Goal: Navigation & Orientation: Find specific page/section

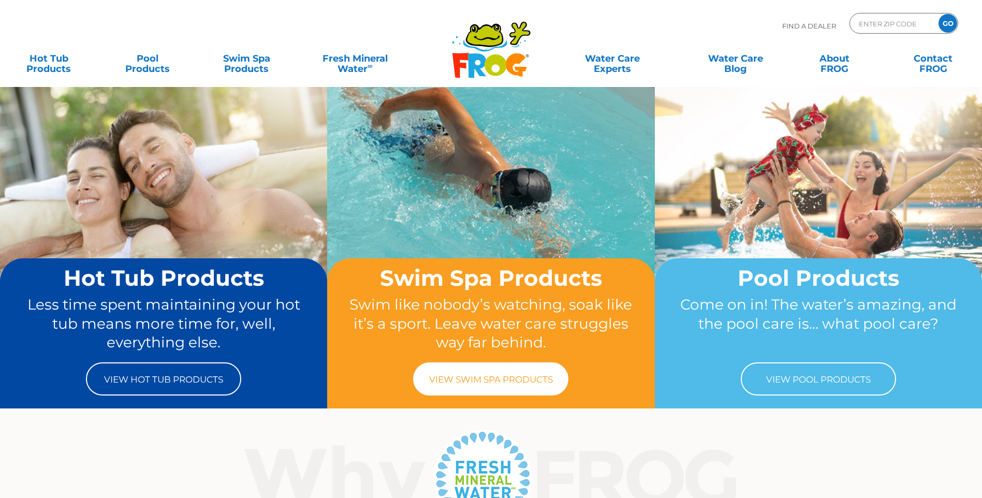
click at [495, 376] on link "View Swim Spa Products" at bounding box center [490, 378] width 155 height 33
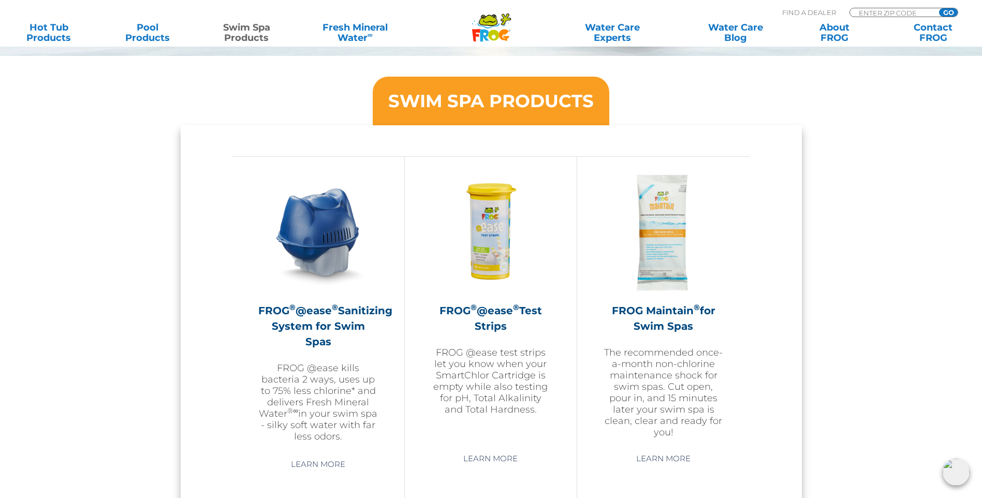
scroll to position [880, 0]
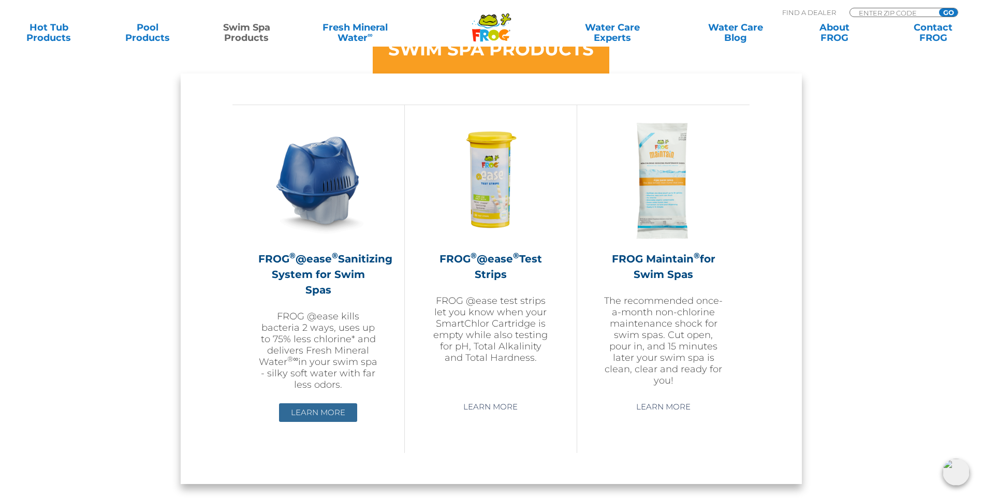
click at [316, 403] on link "Learn More" at bounding box center [318, 412] width 78 height 19
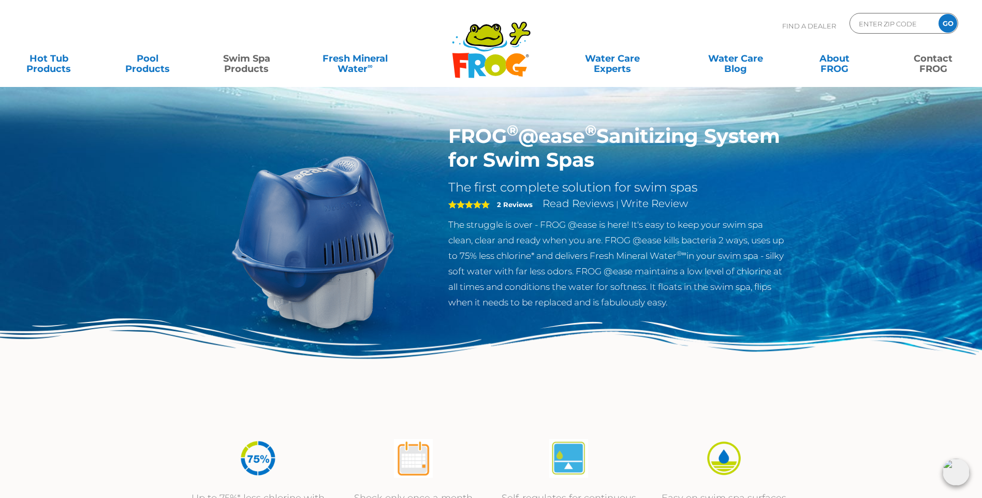
click at [936, 61] on link "Contact FROG" at bounding box center [933, 58] width 77 height 21
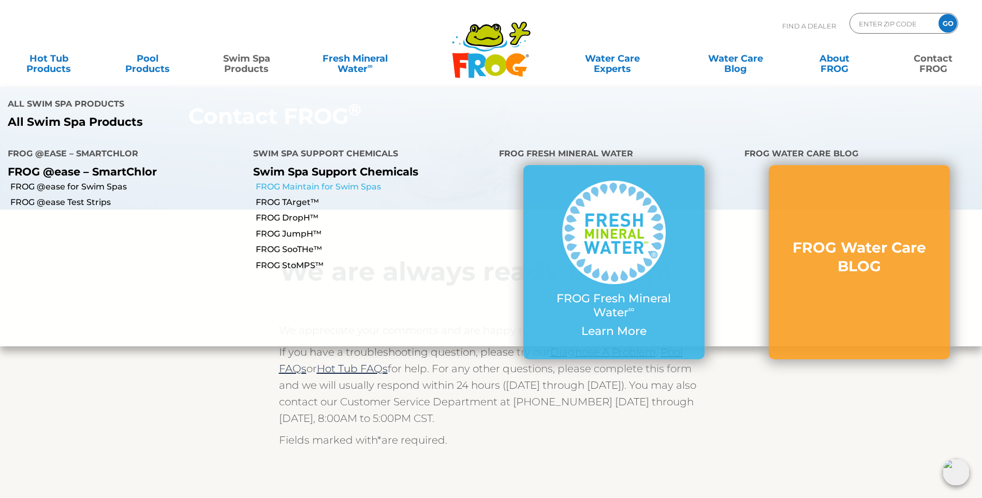
click at [325, 181] on link "FROG Maintain for Swim Spas" at bounding box center [373, 186] width 235 height 11
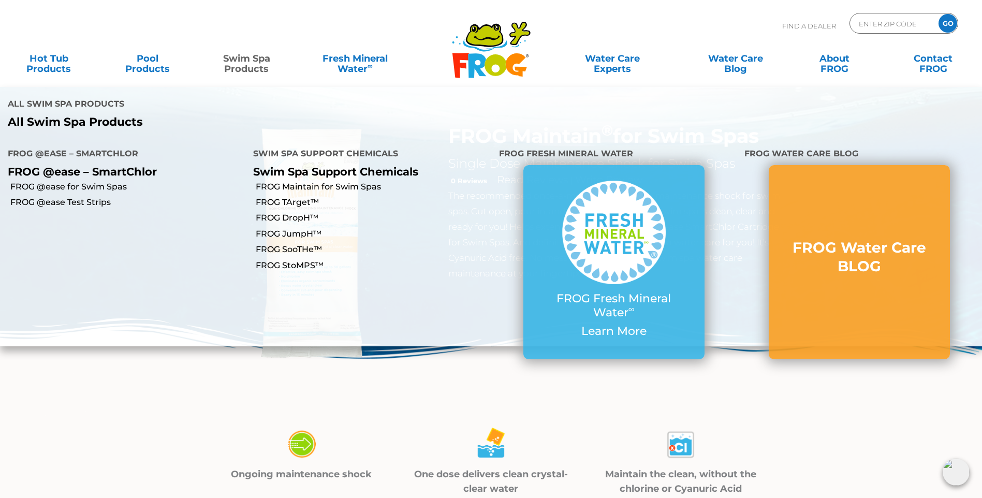
click at [248, 58] on link "Swim Spa Products" at bounding box center [246, 58] width 77 height 21
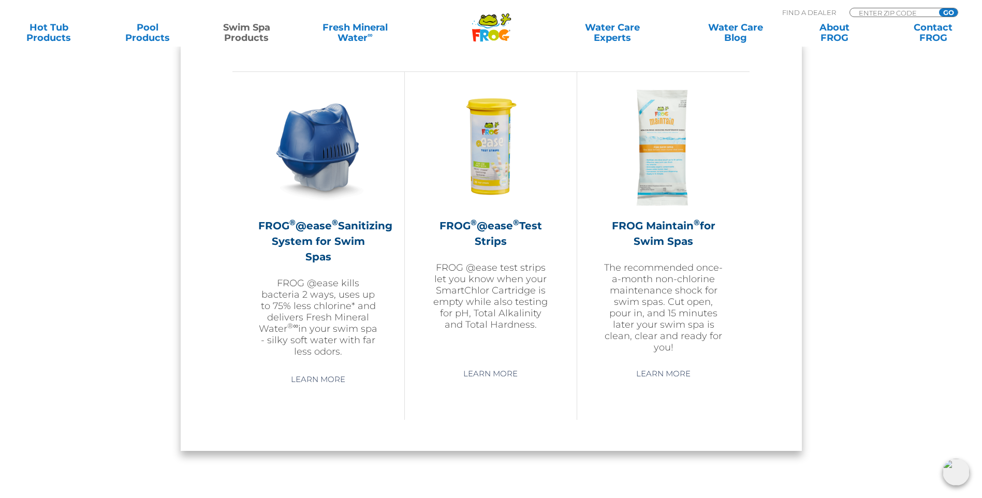
scroll to position [932, 0]
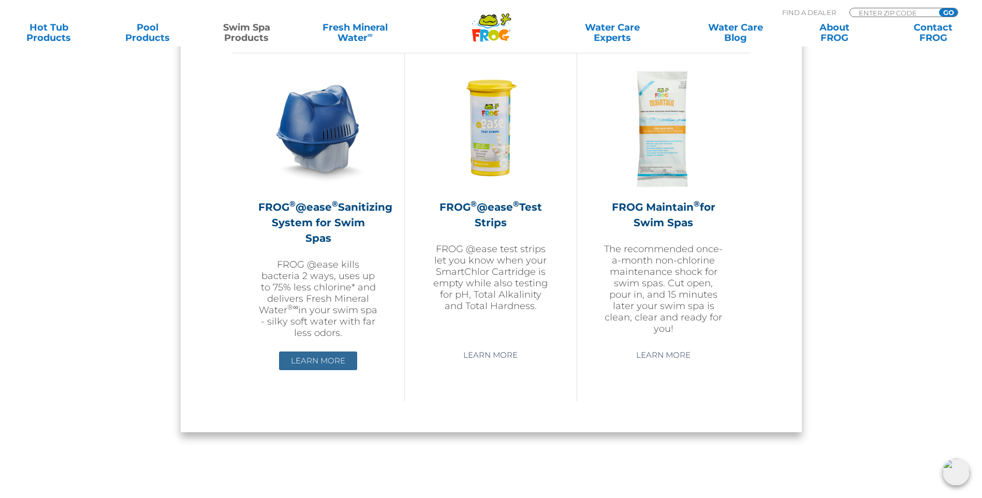
click at [302, 354] on link "Learn More" at bounding box center [318, 360] width 78 height 19
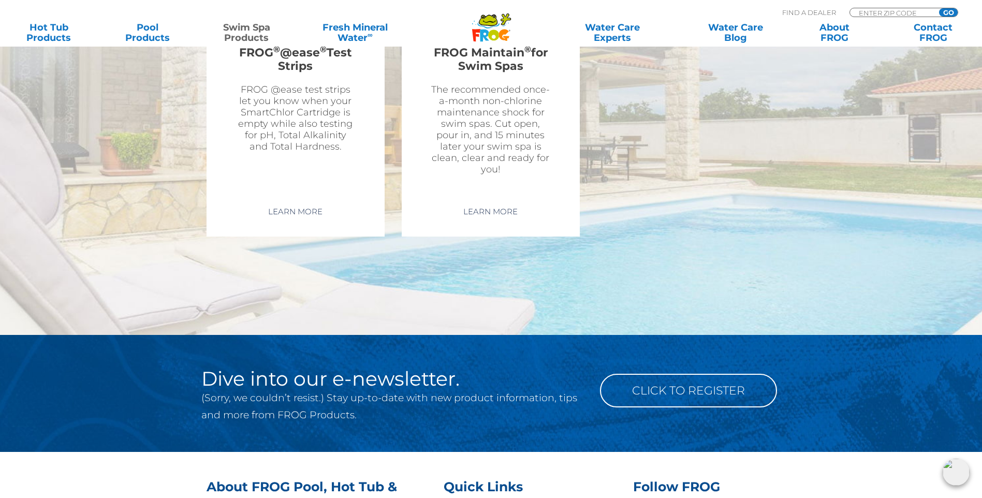
scroll to position [2760, 0]
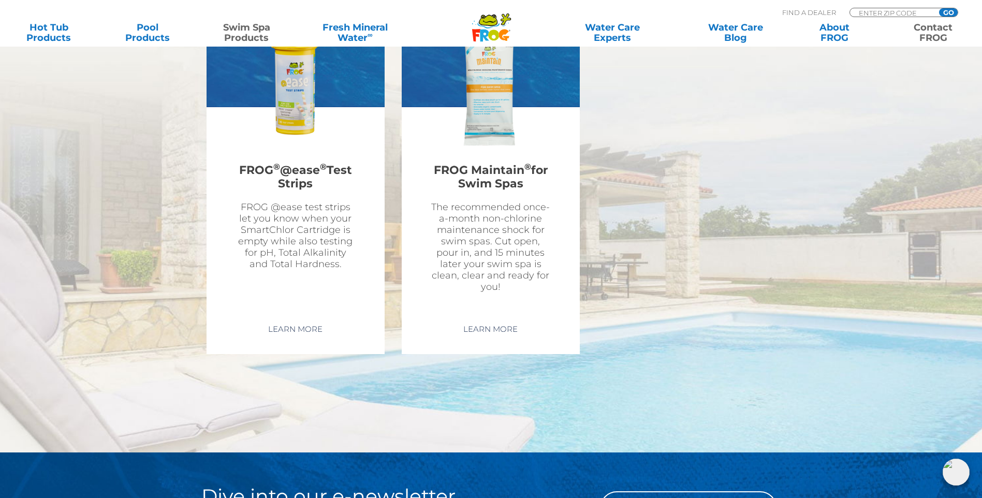
click at [934, 38] on link "Contact FROG" at bounding box center [933, 32] width 77 height 21
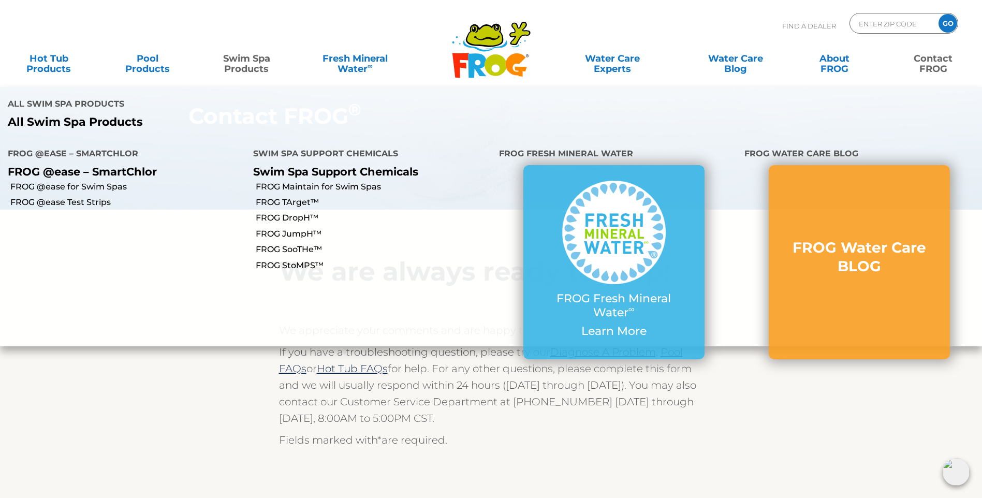
click at [248, 64] on link "Swim Spa Products" at bounding box center [246, 58] width 77 height 21
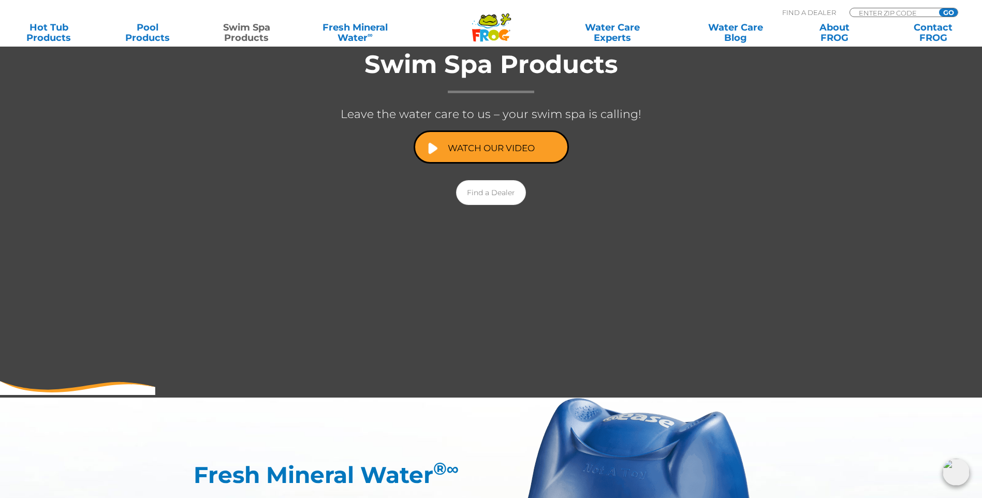
scroll to position [207, 0]
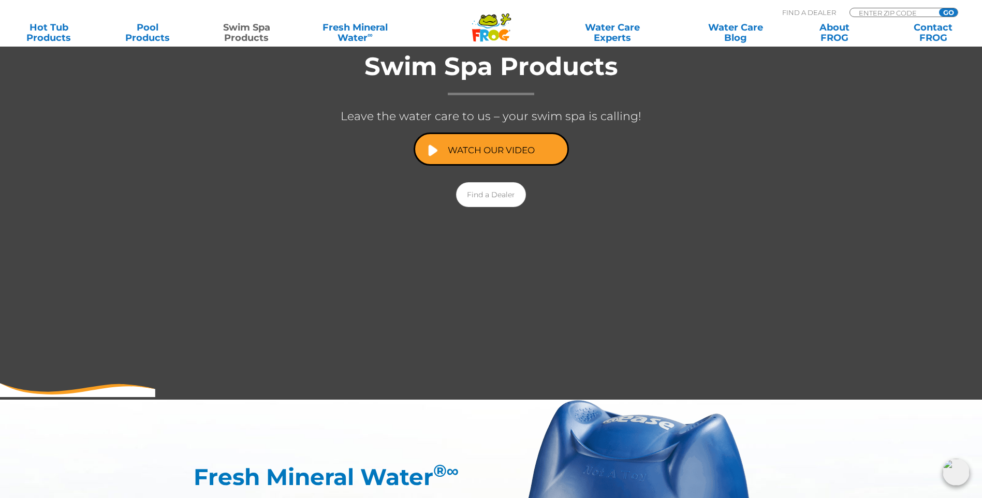
click at [245, 26] on link "Swim Spa Products" at bounding box center [246, 32] width 77 height 21
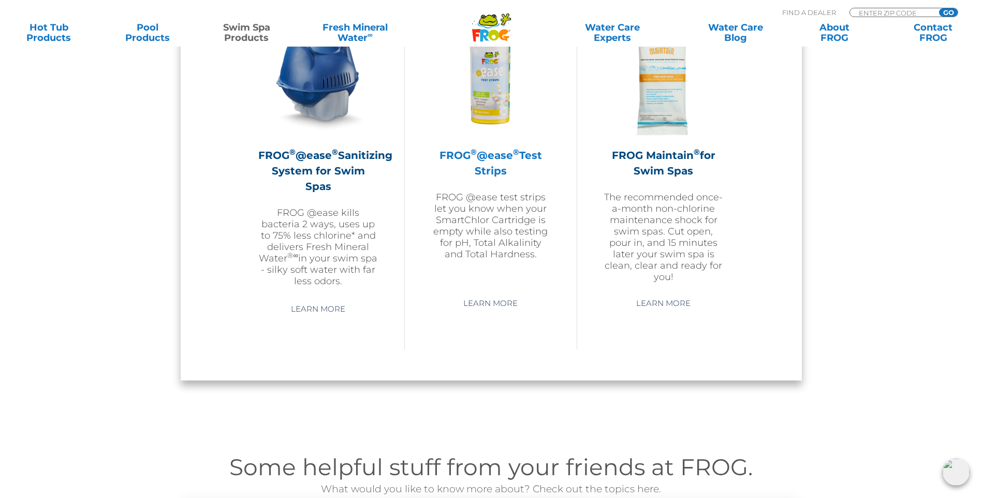
scroll to position [828, 0]
